Goal: Information Seeking & Learning: Find specific fact

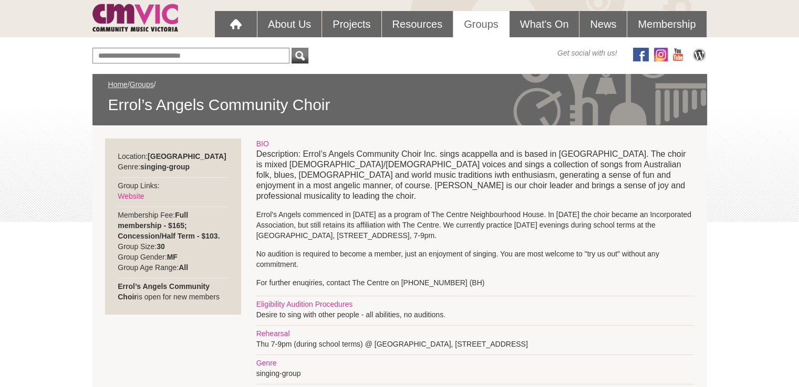
scroll to position [105, 0]
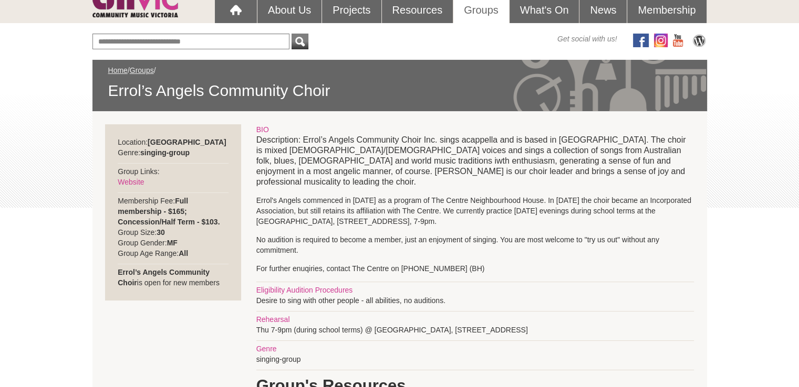
drag, startPoint x: 292, startPoint y: 211, endPoint x: 473, endPoint y: 209, distance: 180.6
click at [394, 209] on p "Errol's Angels commenced in [DATE] as a program of The Centre Neighbourhood Hou…" at bounding box center [474, 211] width 437 height 32
click at [359, 211] on p "Errol's Angels commenced in [DATE] as a program of The Centre Neighbourhood Hou…" at bounding box center [474, 211] width 437 height 32
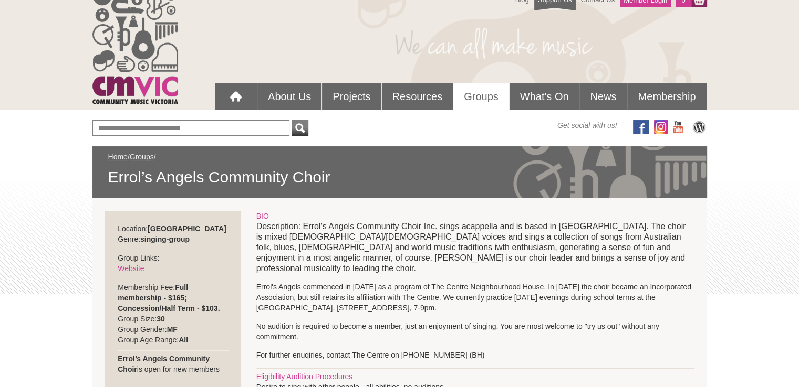
scroll to position [0, 0]
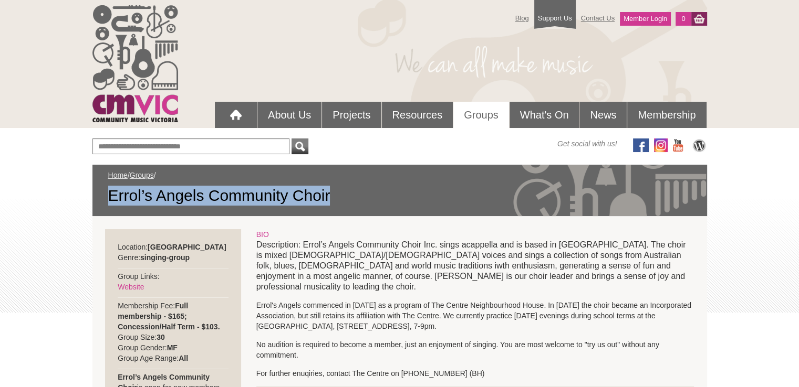
drag, startPoint x: 169, startPoint y: 196, endPoint x: 350, endPoint y: 210, distance: 181.7
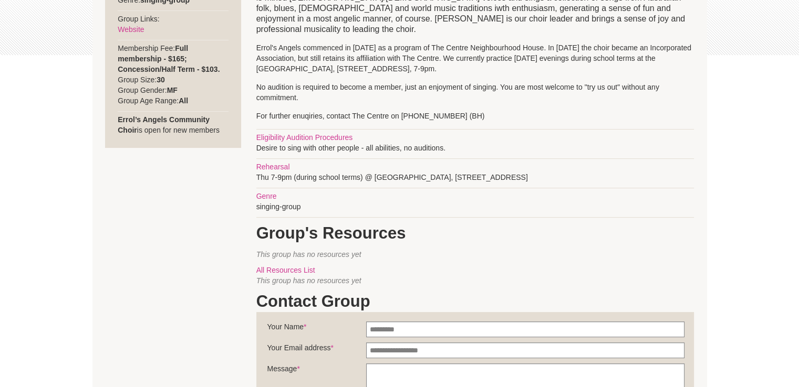
scroll to position [263, 0]
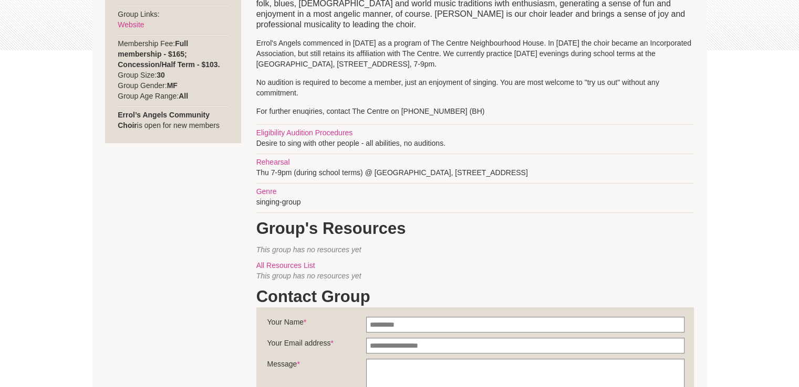
drag, startPoint x: 377, startPoint y: 160, endPoint x: 676, endPoint y: 160, distance: 299.3
click at [394, 160] on div "BIO Description: Errol’s Angels Community Choir Inc. sings acappella and is bas…" at bounding box center [474, 241] width 437 height 548
click at [394, 157] on div "BIO Description: Errol’s Angels Community Choir Inc. sings acappella and is bas…" at bounding box center [474, 241] width 437 height 548
click at [394, 161] on div "BIO Description: Errol’s Angels Community Choir Inc. sings acappella and is bas…" at bounding box center [474, 241] width 437 height 548
drag, startPoint x: 374, startPoint y: 161, endPoint x: 595, endPoint y: 164, distance: 221.6
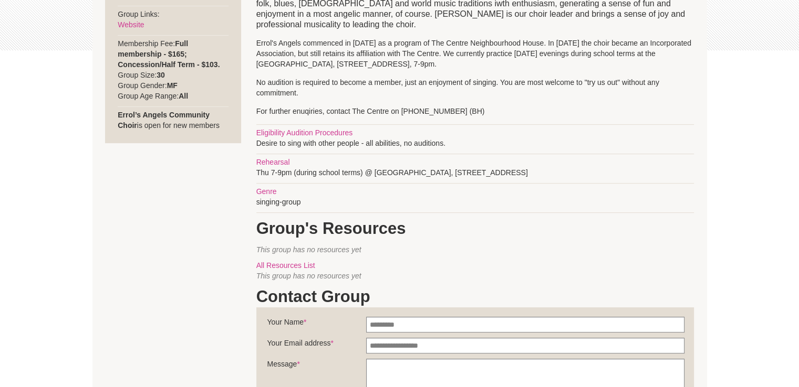
click at [394, 164] on div "BIO Description: Errol’s Angels Community Choir Inc. sings acappella and is bas…" at bounding box center [474, 241] width 437 height 548
